Goal: Task Accomplishment & Management: Use online tool/utility

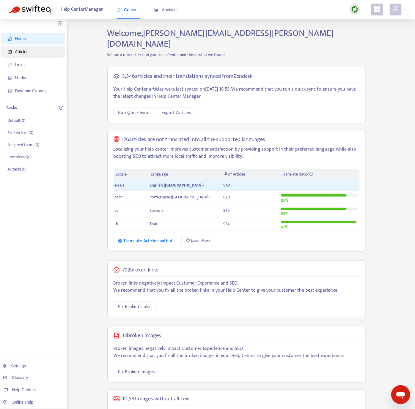
click at [19, 49] on span "Articles" at bounding box center [22, 51] width 14 height 5
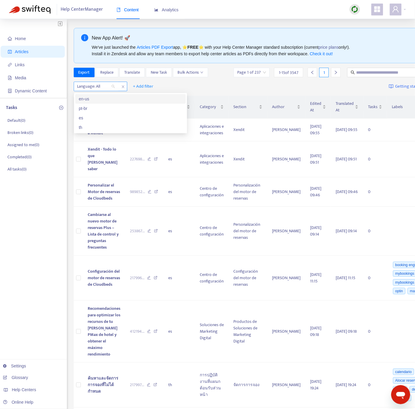
click at [99, 85] on div at bounding box center [93, 86] width 36 height 7
click at [97, 96] on div "en-us" at bounding box center [130, 99] width 103 height 7
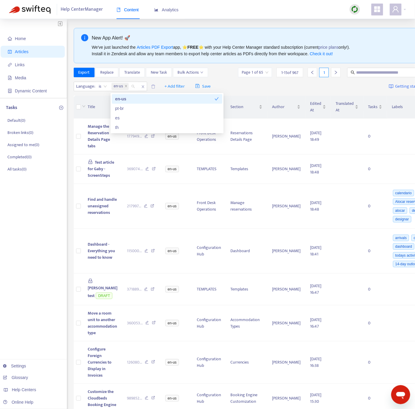
click at [17, 282] on div "Home Articles Links Media Dynamic Content Tasks Default ( 0 ) Broken links ( 0 …" at bounding box center [33, 362] width 67 height 686
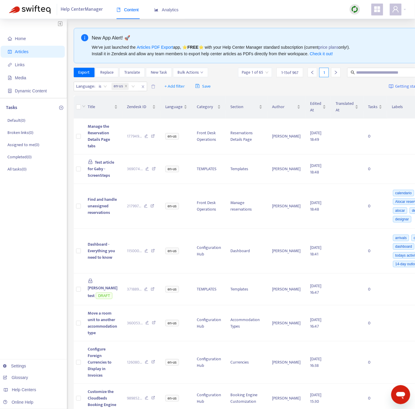
click at [352, 9] on img at bounding box center [354, 9] width 7 height 7
click at [369, 20] on link "Quick Sync" at bounding box center [367, 21] width 25 height 7
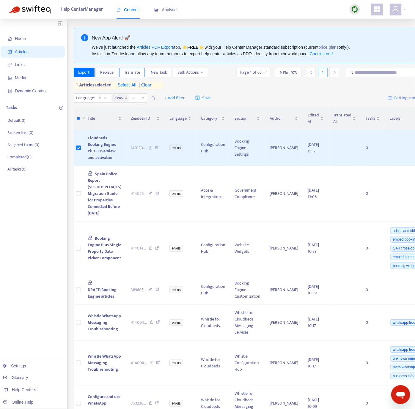
click at [127, 74] on span "Translate" at bounding box center [132, 72] width 16 height 7
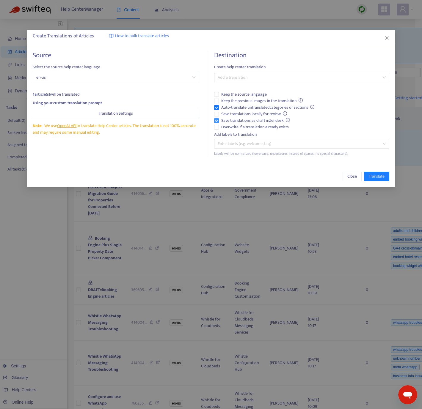
click at [219, 121] on span "Save translations as draft in Zendesk" at bounding box center [256, 120] width 74 height 7
click at [257, 79] on div at bounding box center [299, 77] width 166 height 7
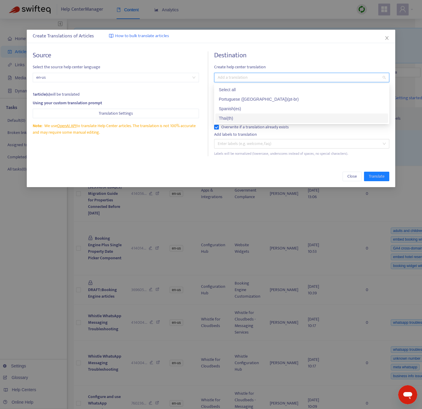
click at [237, 115] on div "Thai ( th )" at bounding box center [302, 118] width 166 height 7
click at [255, 168] on div "Close Translate" at bounding box center [211, 176] width 368 height 21
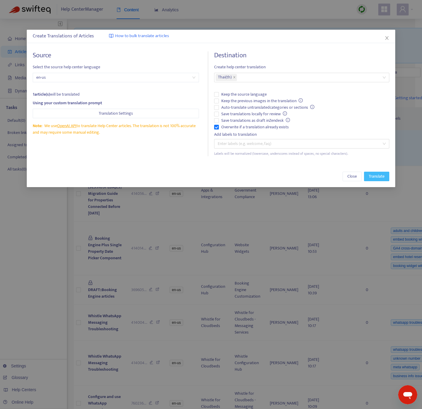
click at [380, 177] on span "Translate" at bounding box center [377, 176] width 16 height 7
